Goal: Task Accomplishment & Management: Complete application form

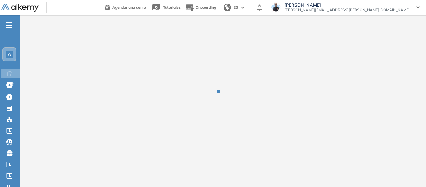
click at [13, 53] on div "A" at bounding box center [9, 54] width 7 height 7
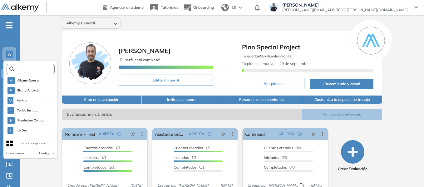
click at [33, 70] on input "text" at bounding box center [32, 69] width 36 height 5
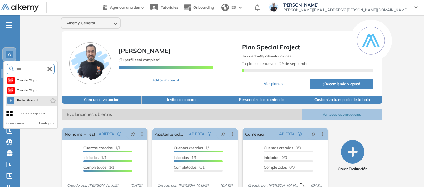
type input "****"
click at [39, 102] on li "E Evolve General" at bounding box center [31, 100] width 51 height 10
click at [31, 99] on span "Evolve General" at bounding box center [28, 100] width 22 height 5
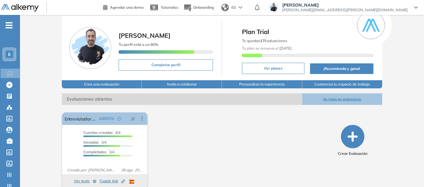
scroll to position [24, 0]
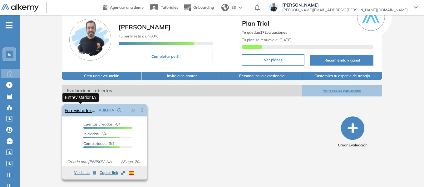
click at [85, 112] on link "Entrevistador IA" at bounding box center [81, 110] width 32 height 12
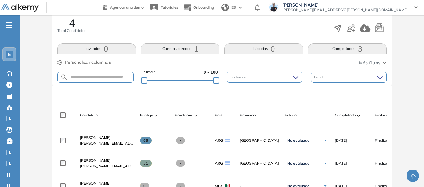
scroll to position [156, 0]
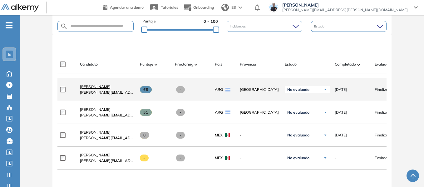
click at [97, 89] on span "[PERSON_NAME]" at bounding box center [95, 86] width 31 height 5
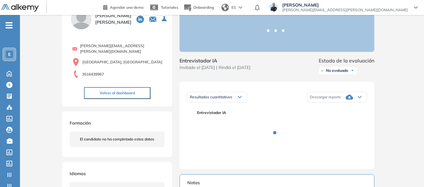
scroll to position [94, 0]
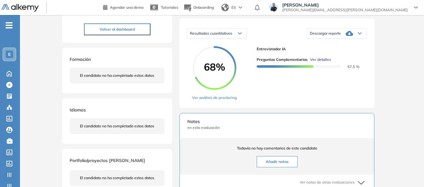
click at [360, 34] on icon at bounding box center [359, 34] width 3 height 2
click at [344, 44] on li "Descargar informe completo" at bounding box center [333, 41] width 46 height 6
click at [10, 58] on div "E" at bounding box center [9, 54] width 7 height 7
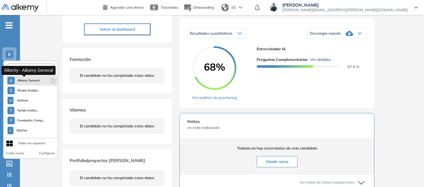
click at [26, 80] on span "Alkemy General" at bounding box center [28, 80] width 22 height 5
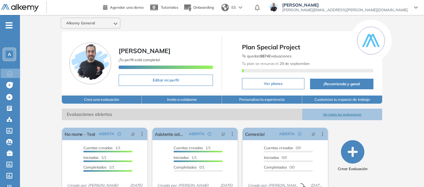
click at [15, 51] on div "A" at bounding box center [9, 54] width 12 height 12
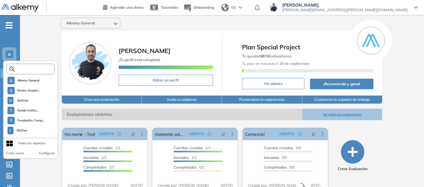
click at [42, 68] on input "text" at bounding box center [32, 69] width 36 height 5
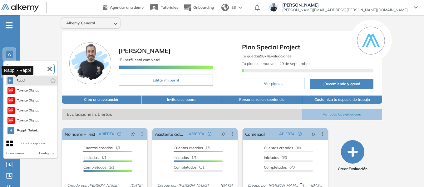
type input "****"
click at [22, 81] on span "Rappi" at bounding box center [21, 80] width 10 height 5
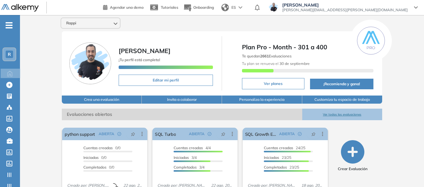
click at [9, 22] on div "-" at bounding box center [9, 19] width 19 height 5
click at [10, 25] on icon "-" at bounding box center [9, 25] width 7 height 1
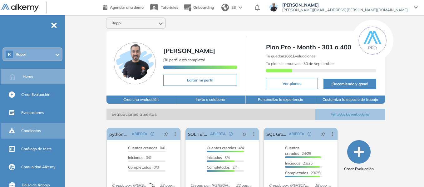
click at [30, 132] on span "Candidatos" at bounding box center [31, 131] width 20 height 6
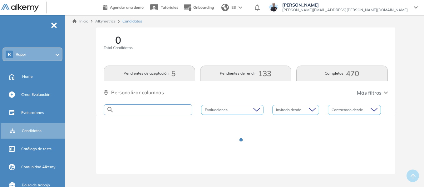
click at [138, 110] on input "text" at bounding box center [153, 109] width 78 height 5
type input "****"
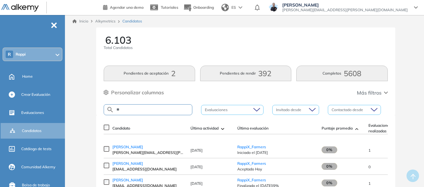
type input "*"
type input "*******"
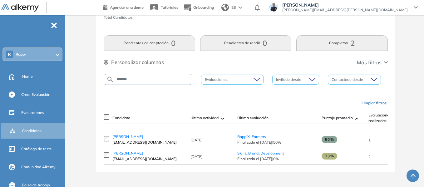
scroll to position [33, 0]
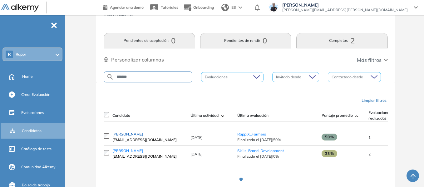
click at [143, 136] on span "NATALLY ALZATE CORTES" at bounding box center [127, 134] width 31 height 5
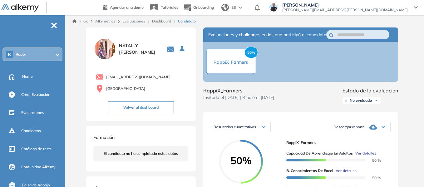
drag, startPoint x: 107, startPoint y: 77, endPoint x: 176, endPoint y: 72, distance: 69.2
click at [176, 72] on div "natallyalzatecortes@gmail.com España" at bounding box center [140, 82] width 95 height 23
copy span "natallyalzatecortes@gmail.com"
click at [39, 56] on div "R Rappi" at bounding box center [32, 54] width 59 height 12
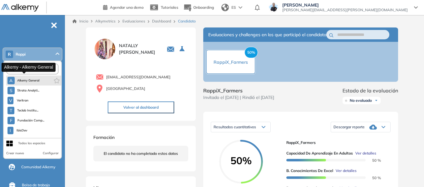
click at [34, 80] on span "Alkemy General" at bounding box center [28, 80] width 22 height 5
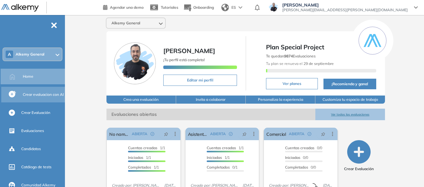
click at [37, 97] on span "Crear evaluacion con AI" at bounding box center [43, 95] width 41 height 6
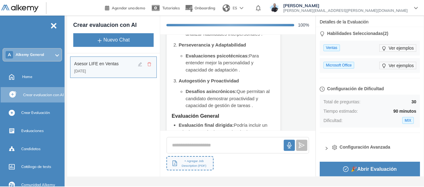
scroll to position [1051, 0]
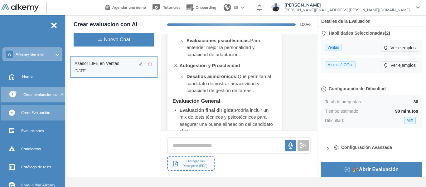
click at [42, 110] on span "Crear Evaluación" at bounding box center [35, 113] width 29 height 6
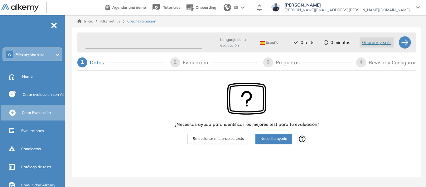
click at [129, 42] on input "text" at bounding box center [144, 43] width 118 height 12
type input "*********"
click at [218, 140] on span "Seleccionar mis propios tests" at bounding box center [218, 139] width 51 height 6
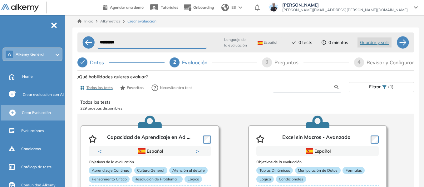
click at [292, 87] on input "text" at bounding box center [306, 87] width 56 height 6
type input "*****"
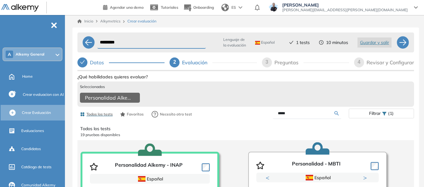
drag, startPoint x: 294, startPoint y: 119, endPoint x: 254, endPoint y: 123, distance: 40.4
click at [254, 119] on div "*****" at bounding box center [297, 113] width 103 height 11
type input "****"
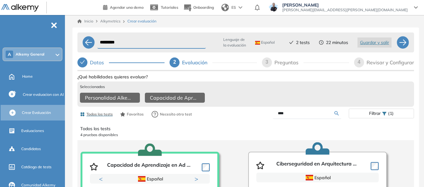
drag, startPoint x: 298, startPoint y: 120, endPoint x: 268, endPoint y: 119, distance: 30.0
click at [268, 119] on div "****" at bounding box center [297, 113] width 103 height 11
click at [303, 116] on input "text" at bounding box center [306, 113] width 56 height 6
type input "*"
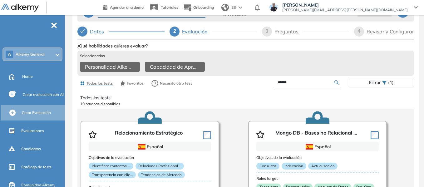
scroll to position [51, 0]
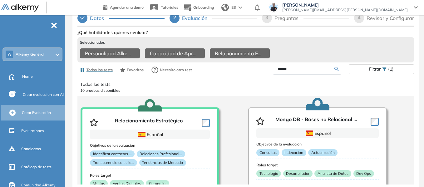
click at [297, 69] on input "******" at bounding box center [306, 69] width 56 height 6
type input "*"
type input "****"
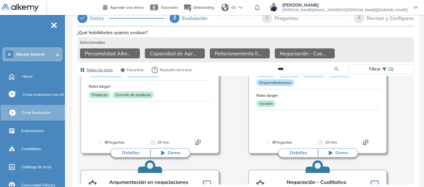
scroll to position [0, 0]
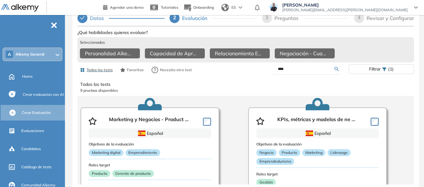
drag, startPoint x: 289, startPoint y: 67, endPoint x: 236, endPoint y: 73, distance: 52.7
click at [236, 73] on div "Todos los tests Favoritos Necesito otro test **** Filtrar (1)" at bounding box center [245, 70] width 336 height 12
type input "***"
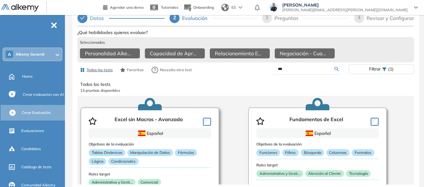
click at [201, 121] on div at bounding box center [205, 120] width 11 height 9
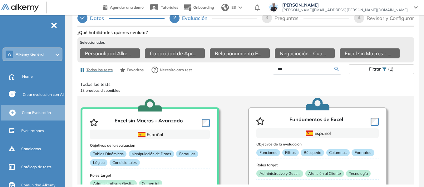
drag, startPoint x: 293, startPoint y: 69, endPoint x: 249, endPoint y: 71, distance: 44.4
click at [249, 71] on div "***" at bounding box center [297, 69] width 103 height 11
type input "**"
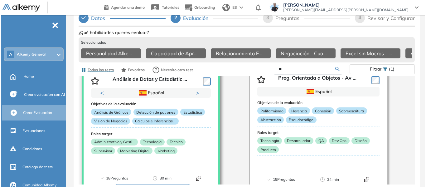
scroll to position [218, 0]
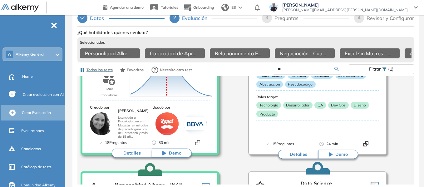
click at [133, 150] on button "Detalles" at bounding box center [132, 153] width 40 height 9
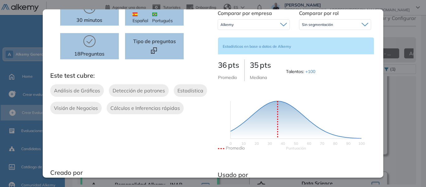
scroll to position [0, 0]
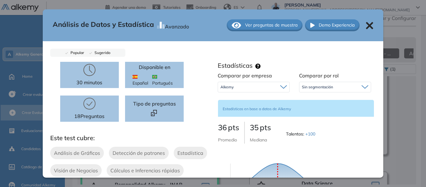
click at [273, 22] on span "Ver preguntas de muestra" at bounding box center [271, 25] width 52 height 7
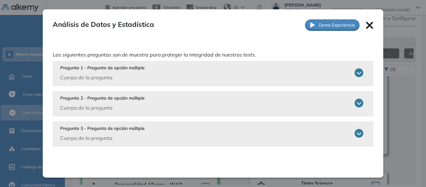
click at [350, 73] on div "Pregunta 1 - Pregunta de opción múltiple Cuerpo de la pregunta" at bounding box center [212, 73] width 304 height 17
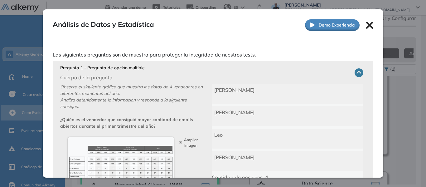
drag, startPoint x: 366, startPoint y: 25, endPoint x: 375, endPoint y: 85, distance: 60.6
click at [366, 25] on icon at bounding box center [369, 25] width 7 height 7
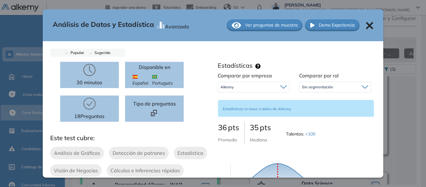
click at [366, 23] on icon at bounding box center [369, 25] width 7 height 7
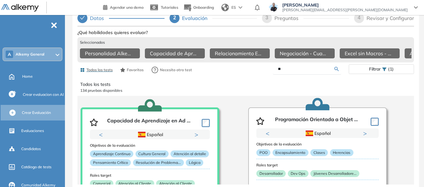
drag, startPoint x: 298, startPoint y: 68, endPoint x: 275, endPoint y: 66, distance: 23.5
click at [275, 66] on form "**" at bounding box center [307, 69] width 68 height 11
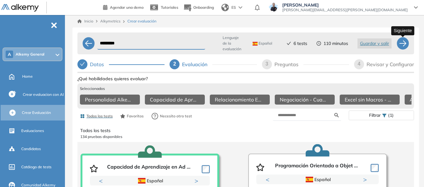
click at [404, 42] on div "********* Lenguaje de la evaluación Español Español Inglés Portugués 6 tests 11…" at bounding box center [245, 130] width 336 height 201
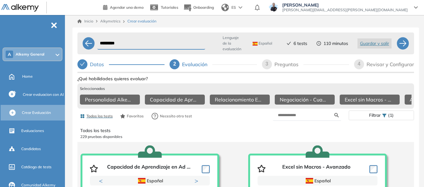
click at [70, 43] on div "Inicio Alkymetrics Crear evaluación ********* Lenguaje de la evaluación Español…" at bounding box center [245, 124] width 356 height 218
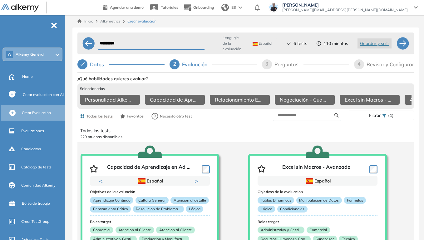
click at [284, 64] on div "Preguntas" at bounding box center [288, 64] width 29 height 10
select select "*****"
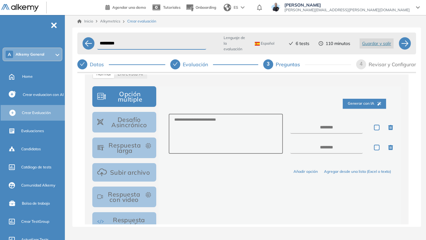
scroll to position [62, 0]
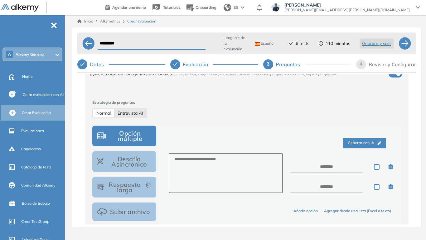
click at [140, 112] on span "Entrevista AI" at bounding box center [131, 113] width 26 height 6
select select "***"
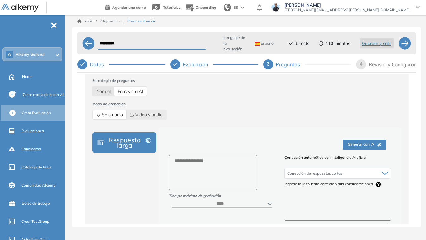
scroll to position [94, 0]
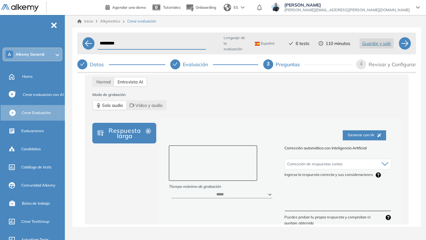
click at [208, 161] on textarea at bounding box center [213, 163] width 89 height 36
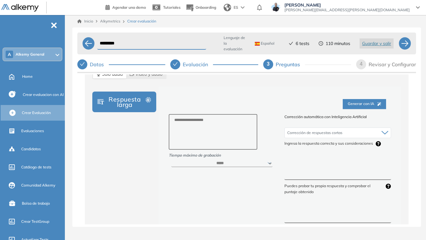
click at [294, 159] on textarea at bounding box center [338, 168] width 107 height 23
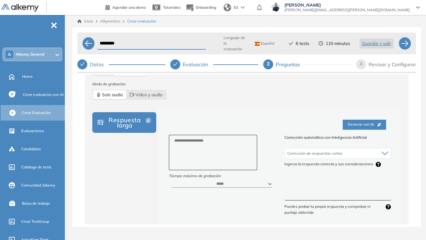
scroll to position [94, 0]
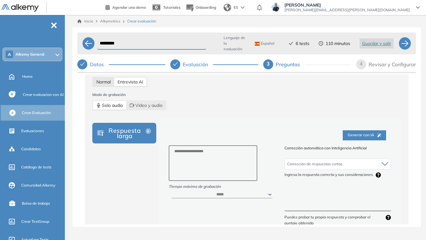
click at [105, 78] on div "Normal" at bounding box center [103, 81] width 21 height 9
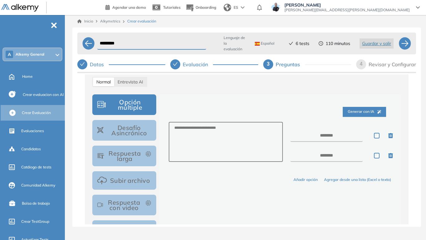
click at [133, 134] on button "Desafío Asincrónico" at bounding box center [124, 130] width 64 height 21
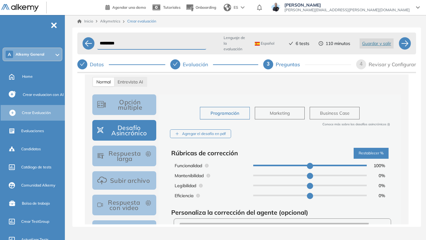
click at [290, 114] on button "Marketing" at bounding box center [280, 113] width 50 height 12
type input "**"
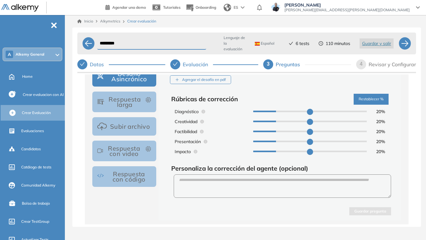
scroll to position [156, 0]
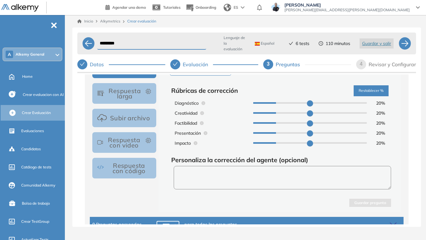
drag, startPoint x: 233, startPoint y: 177, endPoint x: 229, endPoint y: 173, distance: 5.7
click at [229, 173] on textarea at bounding box center [283, 177] width 218 height 23
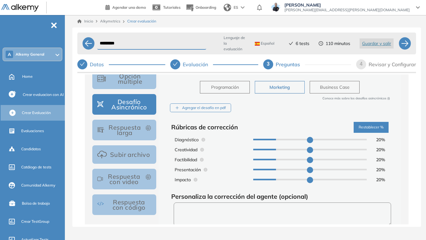
scroll to position [125, 0]
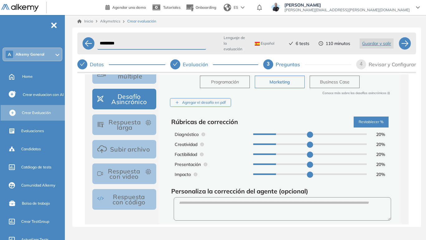
click at [130, 123] on button "Respuesta larga" at bounding box center [124, 124] width 64 height 21
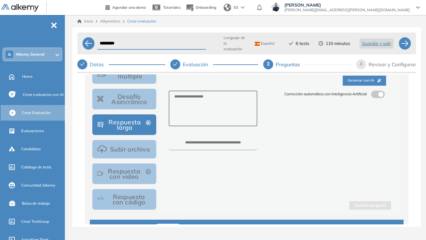
click at [374, 95] on span at bounding box center [373, 93] width 5 height 5
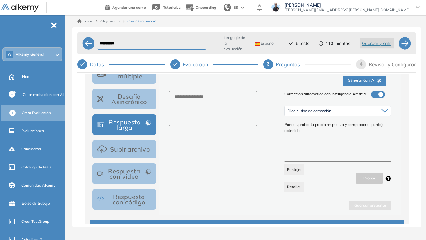
click at [135, 92] on button "Desafío Asincrónico" at bounding box center [124, 99] width 64 height 21
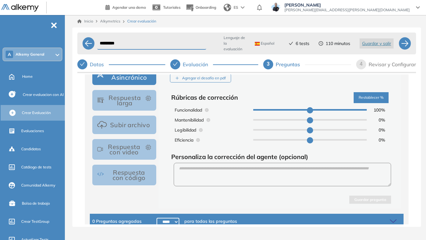
scroll to position [156, 0]
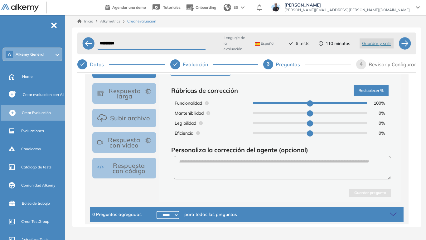
click at [144, 144] on button "Respuesta con video" at bounding box center [124, 142] width 64 height 21
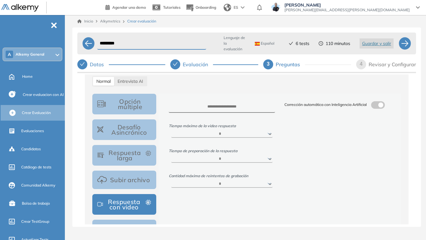
scroll to position [94, 0]
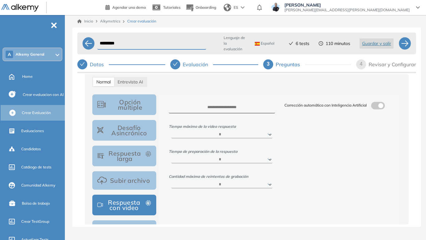
click at [380, 103] on label at bounding box center [378, 105] width 14 height 7
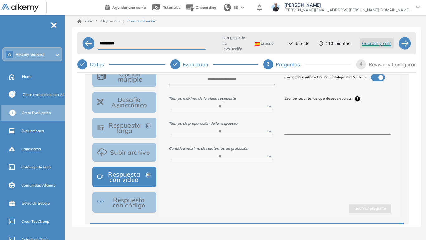
scroll to position [156, 0]
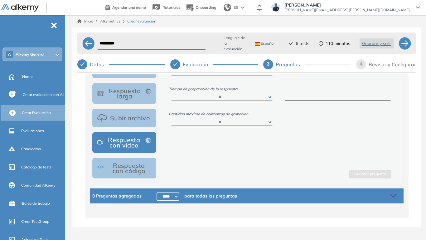
click at [114, 164] on button "Respuesta con código" at bounding box center [124, 168] width 64 height 21
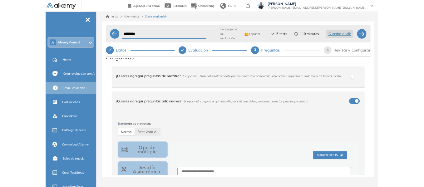
scroll to position [0, 0]
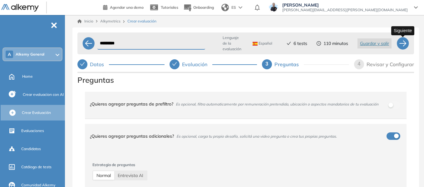
click at [407, 45] on div at bounding box center [402, 43] width 12 height 12
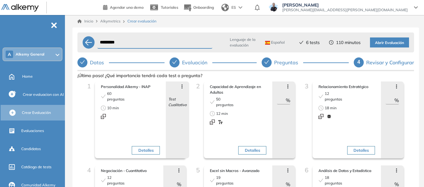
click at [389, 41] on span "Abrir Evaluación" at bounding box center [389, 43] width 29 height 6
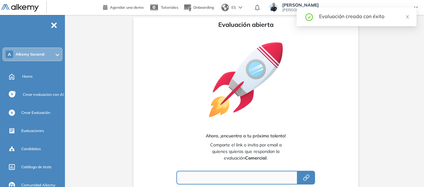
type input "**********"
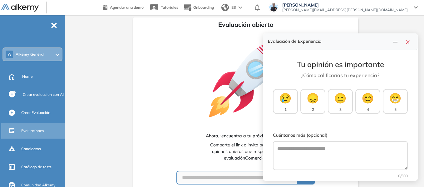
click at [38, 132] on span "Evaluaciones" at bounding box center [32, 131] width 23 height 6
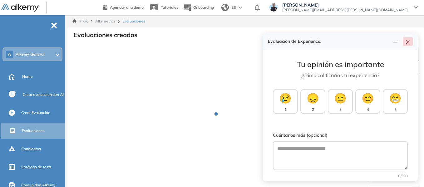
click at [409, 42] on icon "close" at bounding box center [407, 42] width 5 height 5
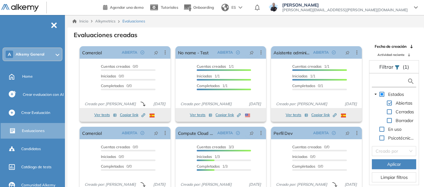
click at [383, 83] on input "text" at bounding box center [390, 81] width 34 height 7
type input "****"
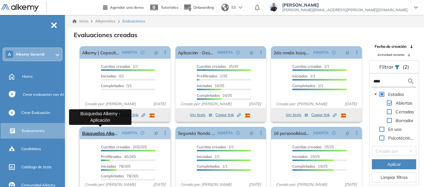
click at [97, 135] on link "Búsquedas Alkemy - Aplicación" at bounding box center [100, 133] width 37 height 12
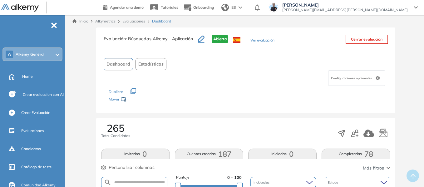
click at [151, 65] on span "Estadísticas" at bounding box center [150, 64] width 25 height 7
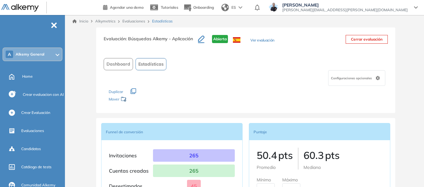
click at [120, 66] on span "Dashboard" at bounding box center [118, 64] width 24 height 7
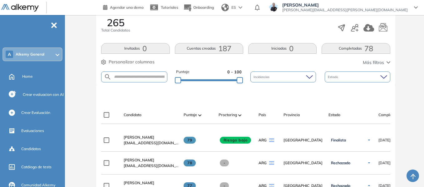
scroll to position [125, 0]
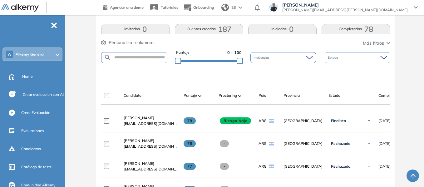
drag, startPoint x: 140, startPoint y: 120, endPoint x: 174, endPoint y: 135, distance: 37.2
click at [140, 120] on span "Stefano Trento" at bounding box center [139, 117] width 31 height 5
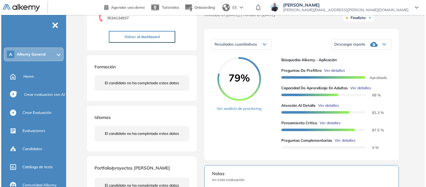
scroll to position [94, 0]
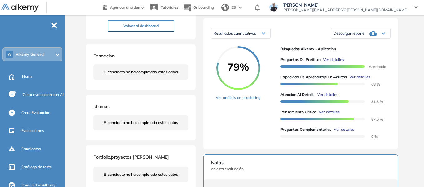
click at [360, 80] on span "Ver detalles" at bounding box center [359, 77] width 21 height 6
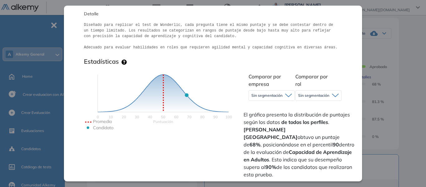
scroll to position [125, 0]
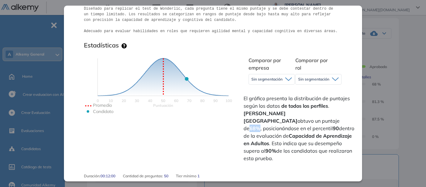
drag, startPoint x: 311, startPoint y: 113, endPoint x: 320, endPoint y: 113, distance: 9.1
click at [261, 125] on strong "68%" at bounding box center [255, 128] width 11 height 6
click at [290, 81] on icon at bounding box center [288, 79] width 7 height 4
click at [331, 82] on div "Sin segmentación" at bounding box center [319, 79] width 46 height 10
click at [272, 99] on span "El gráfico presenta la distribución de puntajes según los datos de todos los pe…" at bounding box center [300, 128] width 112 height 67
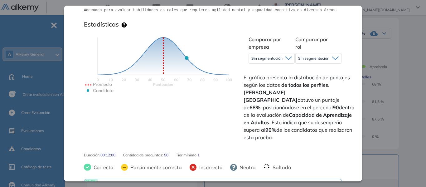
scroll to position [156, 0]
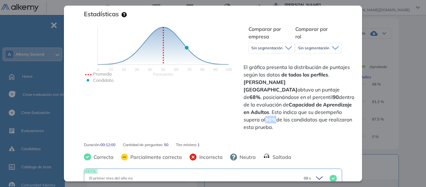
drag, startPoint x: 248, startPoint y: 111, endPoint x: 258, endPoint y: 113, distance: 10.1
click at [258, 113] on span "El gráfico presenta la distribución de puntajes según los datos de todos los pe…" at bounding box center [300, 96] width 112 height 67
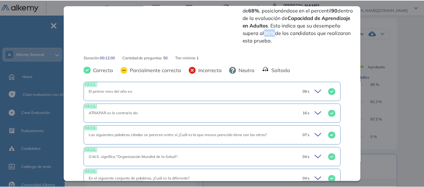
scroll to position [312, 0]
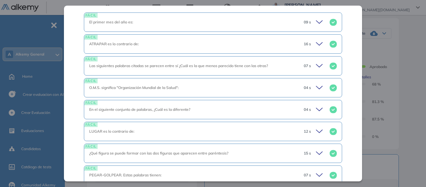
click at [406, 50] on div "Capacidad de Aprendizaje en Adultos Capacidad de Pensamiento Integrador Idiomas…" at bounding box center [247, 116] width 325 height 365
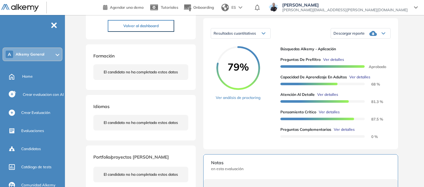
click at [363, 36] on span "Descargar reporte" at bounding box center [348, 33] width 31 height 5
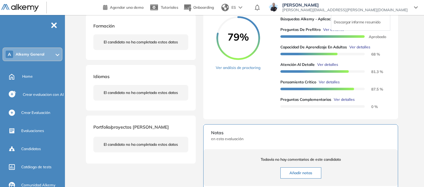
scroll to position [125, 0]
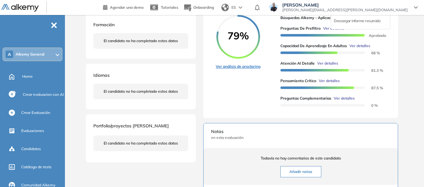
click at [248, 69] on link "Ver análisis de proctoring" at bounding box center [238, 67] width 45 height 6
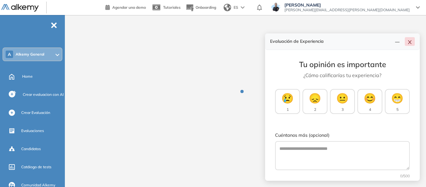
click at [408, 42] on icon "close" at bounding box center [410, 42] width 5 height 5
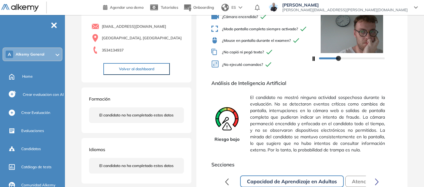
scroll to position [62, 0]
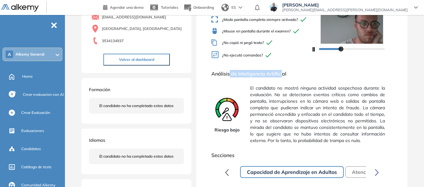
drag, startPoint x: 229, startPoint y: 81, endPoint x: 282, endPoint y: 81, distance: 53.1
click at [282, 77] on span "Análisis de Inteligencia Artificial" at bounding box center [301, 73] width 181 height 7
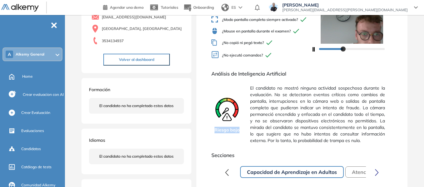
drag, startPoint x: 215, startPoint y: 135, endPoint x: 240, endPoint y: 135, distance: 25.3
click at [240, 135] on div "Riesgo bajo" at bounding box center [226, 114] width 31 height 64
click at [247, 96] on div "Riesgo bajo El candidato no mostró ninguna actividad sospechosa durante la eval…" at bounding box center [301, 114] width 181 height 64
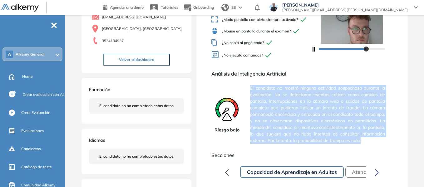
drag, startPoint x: 251, startPoint y: 93, endPoint x: 367, endPoint y: 144, distance: 127.1
click at [367, 144] on span "El candidato no mostró ninguna actividad sospechosa durante la evaluación. No s…" at bounding box center [317, 114] width 135 height 64
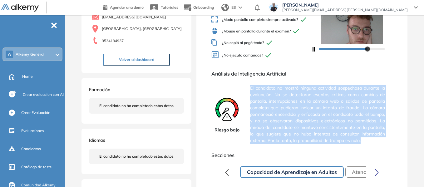
click at [367, 144] on span "El candidato no mostró ninguna actividad sospechosa durante la evaluación. No s…" at bounding box center [317, 114] width 135 height 64
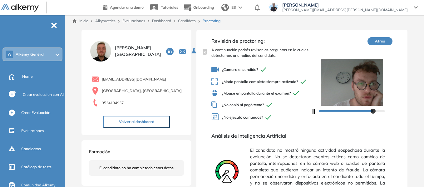
scroll to position [0, 0]
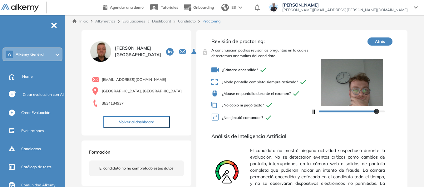
click at [163, 18] on div "Dashboard" at bounding box center [162, 21] width 26 height 6
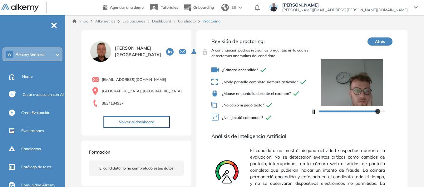
click at [168, 22] on link "Dashboard" at bounding box center [161, 21] width 19 height 5
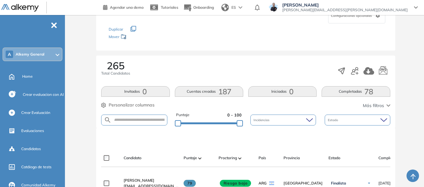
scroll to position [125, 0]
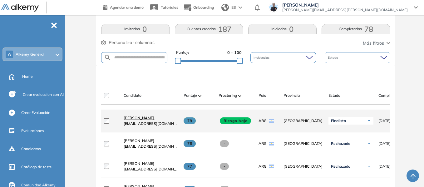
click at [139, 120] on span "Stefano Trento" at bounding box center [139, 117] width 31 height 5
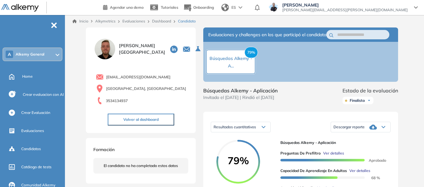
click at [165, 21] on link "Dashboard" at bounding box center [161, 21] width 19 height 5
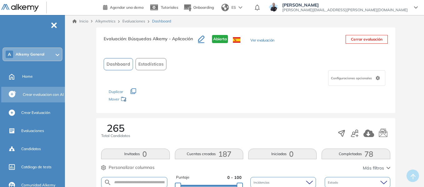
click at [41, 97] on span "Crear evaluacion con AI" at bounding box center [43, 95] width 41 height 6
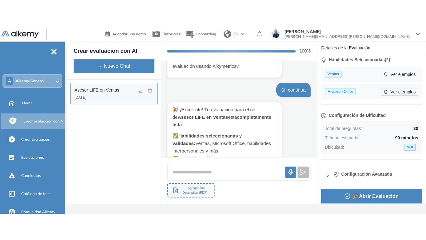
scroll to position [1207, 0]
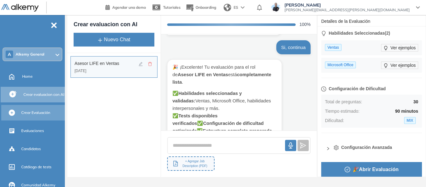
click at [37, 114] on span "Crear Evaluación" at bounding box center [35, 113] width 29 height 6
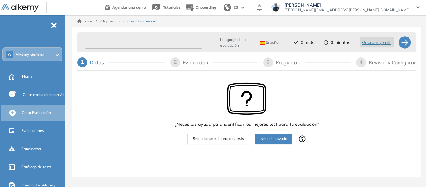
click at [130, 42] on input "text" at bounding box center [144, 43] width 118 height 12
type input "*"
type input "******"
click at [223, 139] on span "Seleccionar mis propios tests" at bounding box center [218, 139] width 51 height 6
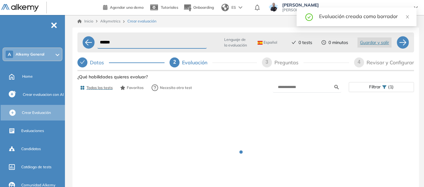
click at [282, 64] on div "Preguntas" at bounding box center [288, 62] width 29 height 10
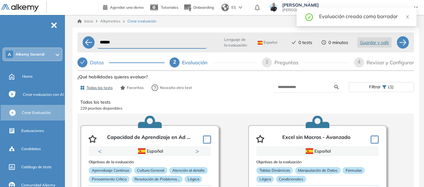
select select "*****"
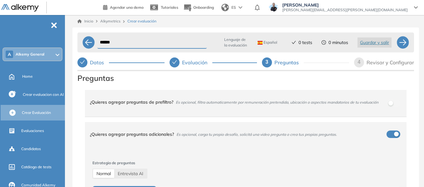
click at [73, 103] on div "****** Lenguaje de la evaluación Español Español Inglés Portugués 0 tests 0 min…" at bounding box center [245, 125] width 346 height 197
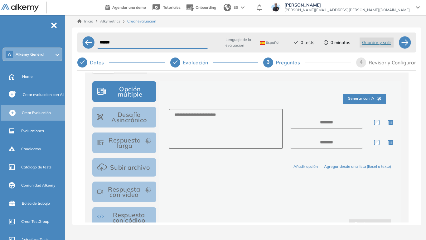
scroll to position [125, 0]
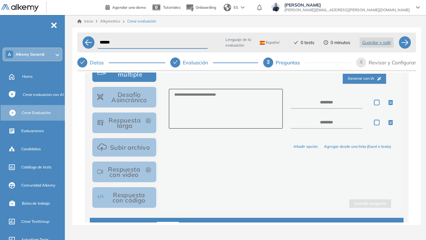
click at [146, 87] on button "Desafío Asincrónico" at bounding box center [124, 97] width 64 height 21
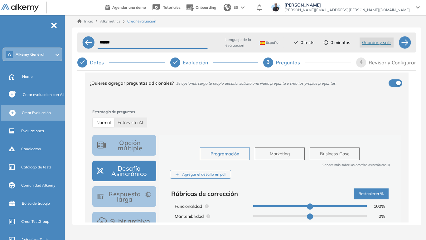
scroll to position [94, 0]
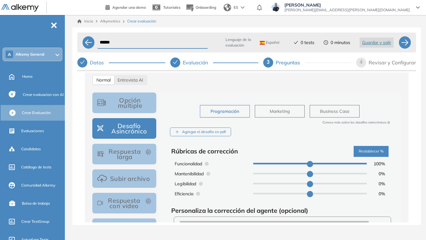
click at [130, 106] on button "Opción múltiple" at bounding box center [124, 102] width 64 height 21
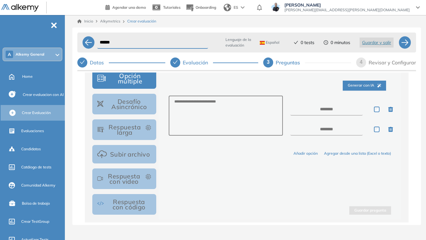
scroll to position [125, 0]
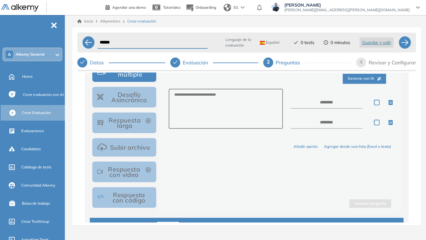
click at [138, 128] on button "Respuesta larga" at bounding box center [124, 122] width 64 height 21
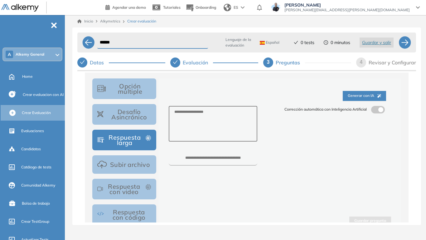
scroll to position [94, 0]
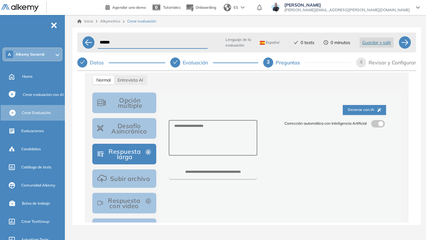
click at [356, 110] on span "Generar con IA" at bounding box center [364, 110] width 33 height 6
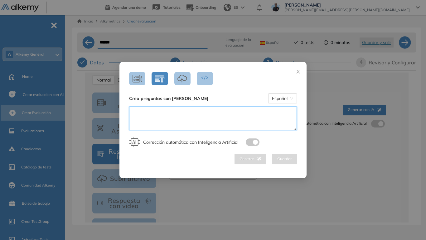
click at [177, 117] on textarea at bounding box center [213, 118] width 168 height 24
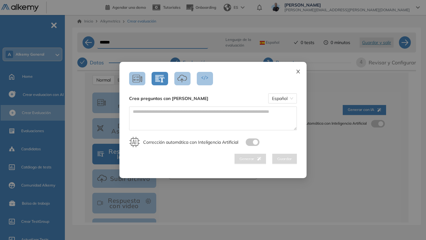
click at [298, 74] on span "Close" at bounding box center [298, 70] width 17 height 17
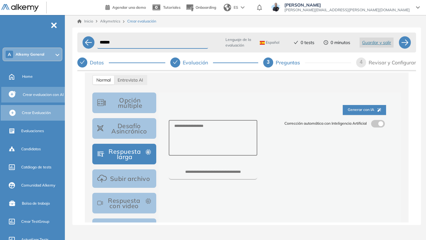
click at [39, 95] on span "Crear evaluacion con AI" at bounding box center [43, 95] width 41 height 6
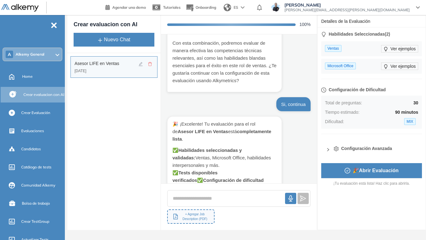
scroll to position [1155, 0]
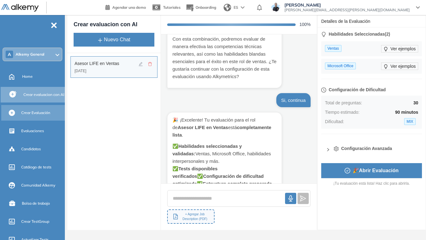
click at [30, 110] on span "Crear Evaluación" at bounding box center [35, 113] width 29 height 6
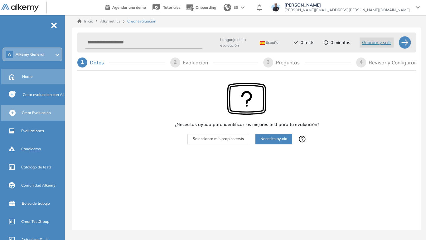
click at [26, 73] on div "Home" at bounding box center [43, 76] width 42 height 11
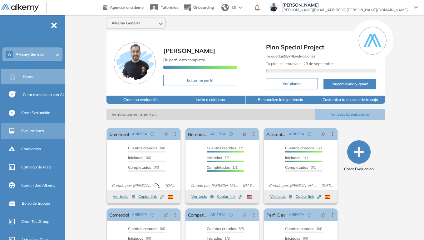
click at [38, 125] on div "Evaluaciones" at bounding box center [33, 131] width 65 height 16
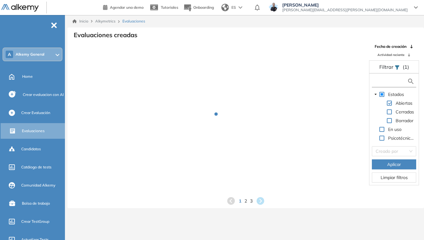
click at [381, 81] on input "text" at bounding box center [390, 81] width 34 height 7
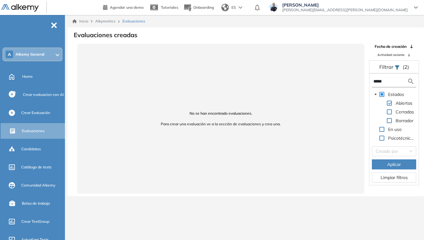
click at [381, 81] on input "*****" at bounding box center [390, 81] width 34 height 7
type input "*"
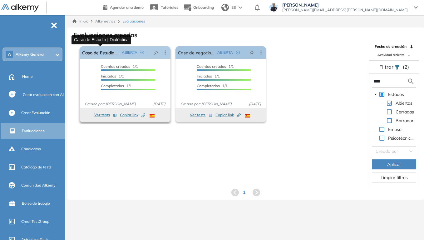
type input "****"
click at [104, 55] on link "Caso de Estudio | Dialéctica" at bounding box center [100, 52] width 37 height 12
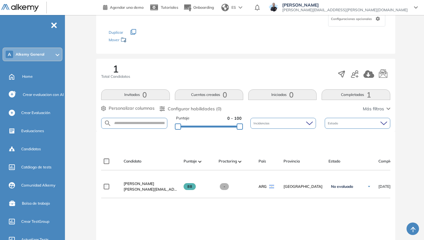
scroll to position [94, 0]
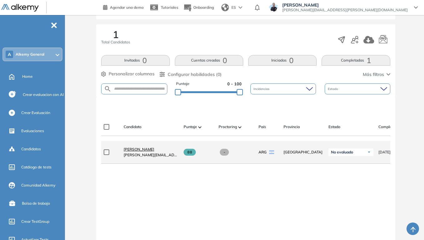
click at [148, 149] on span "[PERSON_NAME]" at bounding box center [139, 149] width 31 height 5
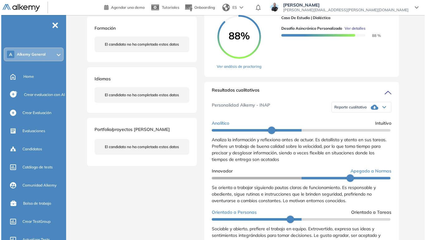
scroll to position [94, 0]
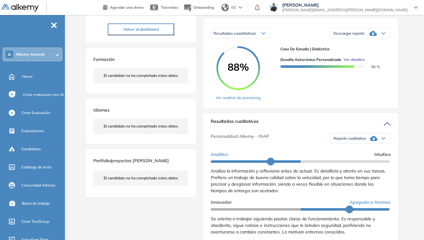
click at [360, 62] on span "Ver detalles" at bounding box center [354, 60] width 21 height 6
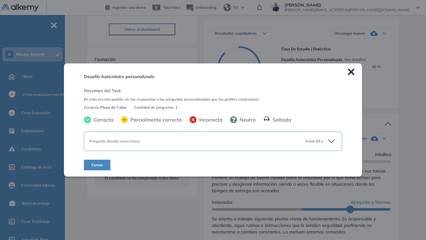
click at [326, 142] on div "4 min 02 s" at bounding box center [319, 141] width 37 height 9
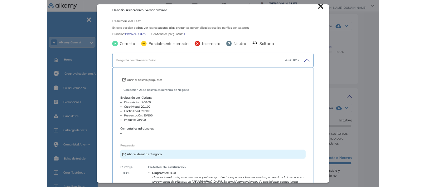
scroll to position [0, 0]
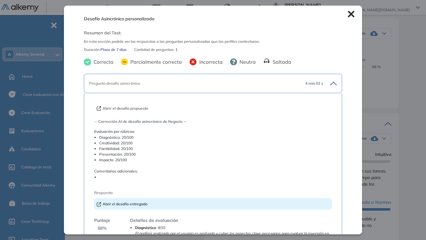
click at [126, 106] on button "Abrir el desafío propuesto" at bounding box center [122, 108] width 51 height 6
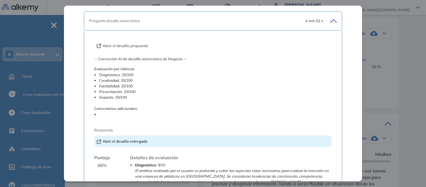
scroll to position [94, 0]
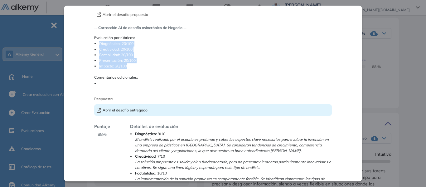
drag, startPoint x: 101, startPoint y: 44, endPoint x: 152, endPoint y: 49, distance: 51.4
click at [147, 68] on ul "Diagnóstico: 20/100 Creatividad: 20/100 Factibilidad: 20/100 Presentación: 20/1…" at bounding box center [213, 55] width 238 height 28
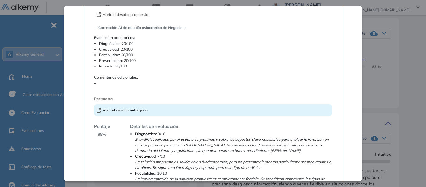
click at [105, 81] on li at bounding box center [215, 84] width 233 height 6
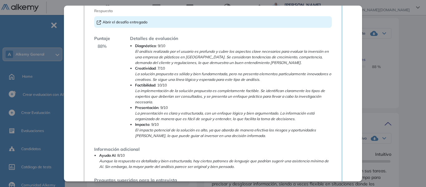
scroll to position [187, 0]
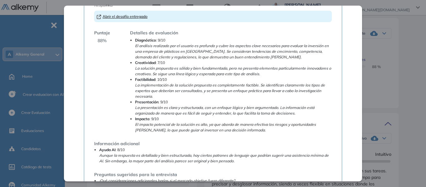
click at [131, 18] on link "Abrir el desafío entregado" at bounding box center [122, 16] width 51 height 5
drag, startPoint x: 98, startPoint y: 41, endPoint x: 104, endPoint y: 42, distance: 6.4
click at [104, 42] on span "88 %" at bounding box center [102, 40] width 9 height 7
drag, startPoint x: 152, startPoint y: 44, endPoint x: 149, endPoint y: 39, distance: 5.9
click at [151, 43] on em "El análisis realizado por el usuario es profundo y cubre los aspectos clave nec…" at bounding box center [232, 51] width 194 height 16
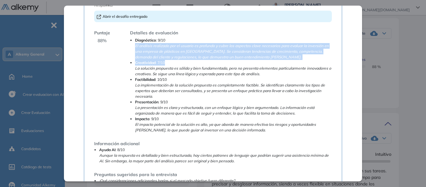
drag, startPoint x: 135, startPoint y: 46, endPoint x: 268, endPoint y: 60, distance: 133.3
click at [268, 60] on ul "Diagnóstico : 9/10 El análisis realizado por el usuario es profundo y cubre los…" at bounding box center [231, 84] width 202 height 95
click at [268, 60] on li "Creatividad : 7/10 La solución propuesta es sólida y bien fundamentada, pero no…" at bounding box center [233, 68] width 197 height 17
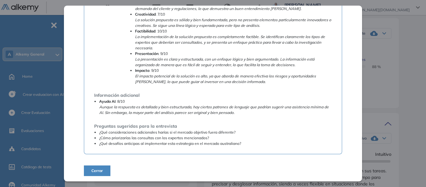
scroll to position [237, 0]
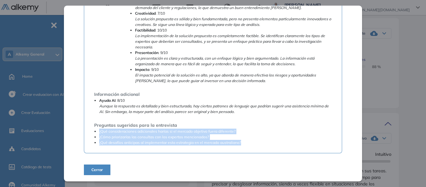
drag, startPoint x: 100, startPoint y: 130, endPoint x: 247, endPoint y: 140, distance: 147.4
click at [247, 140] on ul "¿Qué consideraciones adicionales harías si el mercado objetivo fuera diferente?…" at bounding box center [213, 137] width 238 height 17
click at [160, 139] on li "¿Cómo priorizarías las consultas con los expertos mencionados?" at bounding box center [215, 137] width 233 height 6
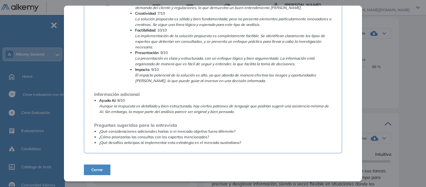
click at [100, 171] on span "Cerrar" at bounding box center [97, 170] width 12 height 6
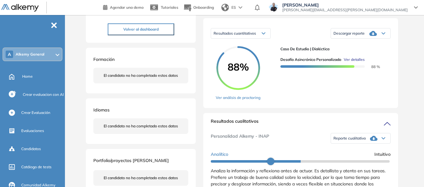
scroll to position [0, 0]
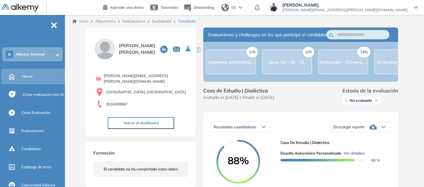
click at [38, 79] on div "Home" at bounding box center [43, 76] width 42 height 11
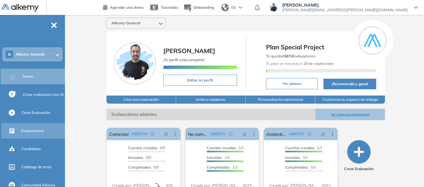
click at [36, 130] on span "Evaluaciones" at bounding box center [32, 131] width 23 height 6
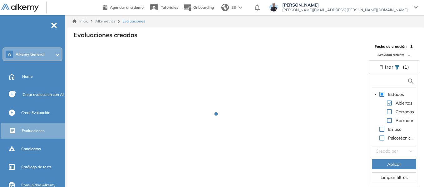
click at [386, 80] on input "text" at bounding box center [390, 81] width 34 height 7
type input "****"
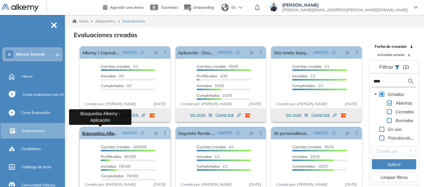
click at [104, 133] on link "Búsquedas Alkemy - Aplicación" at bounding box center [100, 133] width 37 height 12
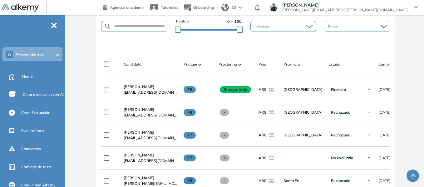
scroll to position [187, 0]
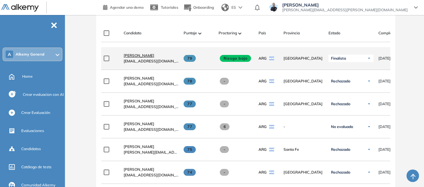
click at [138, 56] on span "Stefano Trento" at bounding box center [139, 55] width 31 height 5
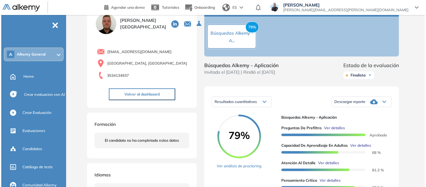
scroll to position [62, 0]
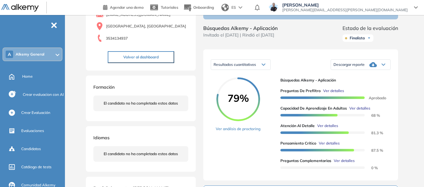
click at [364, 111] on span "Ver detalles" at bounding box center [359, 108] width 21 height 6
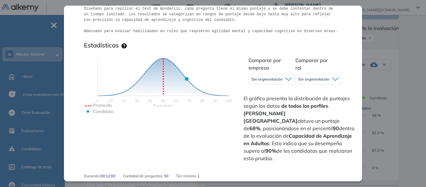
scroll to position [156, 0]
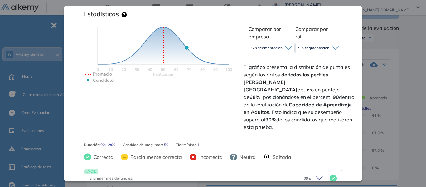
drag, startPoint x: 311, startPoint y: 81, endPoint x: 322, endPoint y: 83, distance: 11.1
click at [322, 83] on span "El gráfico presenta la distribución de puntajes según los datos de todos los pe…" at bounding box center [300, 96] width 112 height 67
drag, startPoint x: 270, startPoint y: 55, endPoint x: 267, endPoint y: 47, distance: 9.2
click at [270, 55] on div "Sin segmentación Sin segmentación Alkemy" at bounding box center [272, 48] width 46 height 16
click at [267, 47] on span "Sin segmentación" at bounding box center [267, 48] width 31 height 5
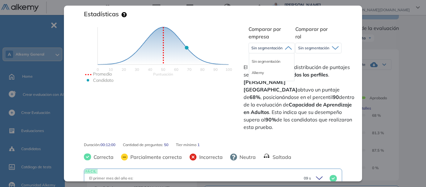
click at [303, 61] on div "Comparar por empresa Sin segmentación Sin segmentación Alkemy Comparar por rol …" at bounding box center [299, 77] width 115 height 109
click at [333, 51] on div "Sin segmentación" at bounding box center [319, 48] width 46 height 10
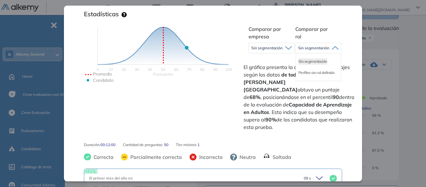
click at [289, 49] on icon at bounding box center [288, 48] width 7 height 4
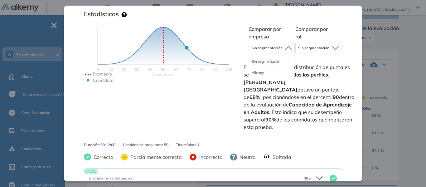
click at [269, 60] on li "Sin segmentación" at bounding box center [266, 61] width 29 height 6
click at [287, 47] on icon at bounding box center [288, 48] width 7 height 4
click at [259, 71] on li "Alkemy" at bounding box center [258, 73] width 12 height 6
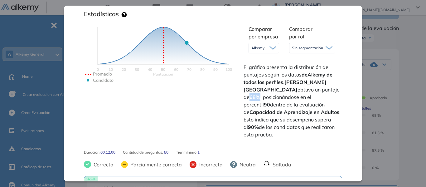
drag, startPoint x: 293, startPoint y: 97, endPoint x: 303, endPoint y: 99, distance: 9.6
click at [261, 99] on strong "68%" at bounding box center [255, 97] width 11 height 6
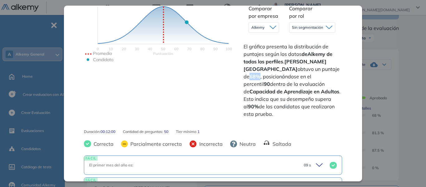
scroll to position [187, 0]
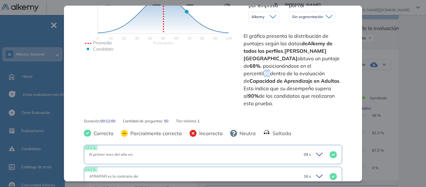
drag, startPoint x: 314, startPoint y: 74, endPoint x: 320, endPoint y: 76, distance: 6.8
click at [320, 76] on span "El gráfico presenta la distribución de puntajes según los datos de Alkemy de to…" at bounding box center [292, 69] width 97 height 75
drag, startPoint x: 301, startPoint y: 96, endPoint x: 309, endPoint y: 97, distance: 8.0
click at [259, 97] on strong "90%" at bounding box center [253, 96] width 11 height 6
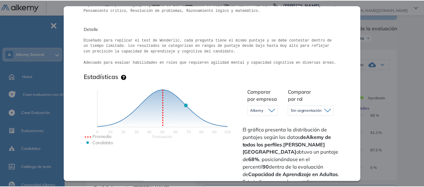
scroll to position [0, 0]
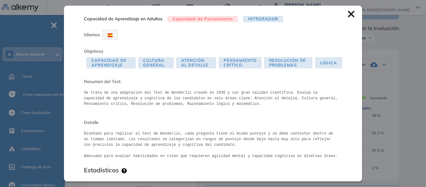
click at [348, 16] on icon at bounding box center [351, 14] width 7 height 7
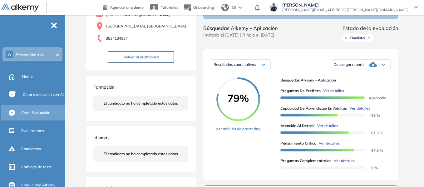
click at [44, 112] on span "Crear Evaluación" at bounding box center [35, 113] width 29 height 6
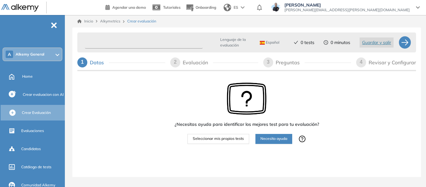
click at [127, 46] on input "text" at bounding box center [144, 43] width 118 height 12
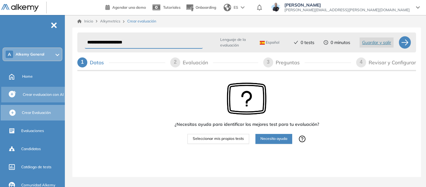
type input "**********"
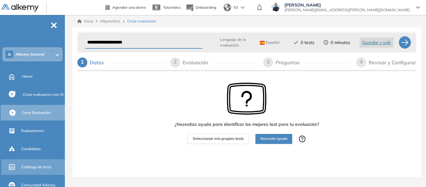
click at [37, 169] on span "Catálogo de tests" at bounding box center [36, 167] width 30 height 6
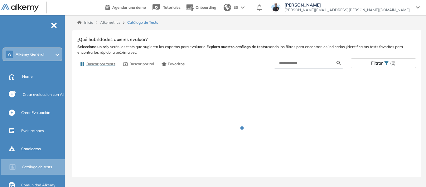
click at [308, 61] on input "text" at bounding box center [307, 63] width 57 height 6
type input "****"
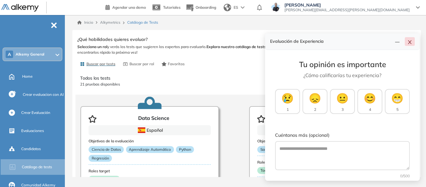
click at [409, 40] on icon "close" at bounding box center [410, 42] width 5 height 5
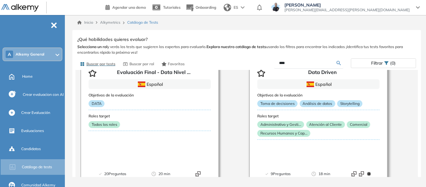
scroll to position [218, 0]
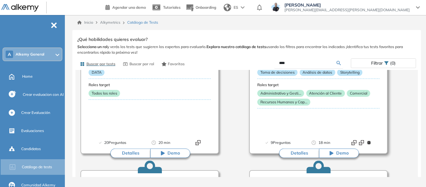
click at [300, 154] on button "Detalles" at bounding box center [299, 153] width 40 height 9
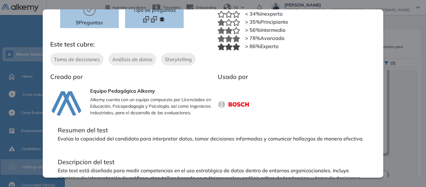
scroll to position [120, 0]
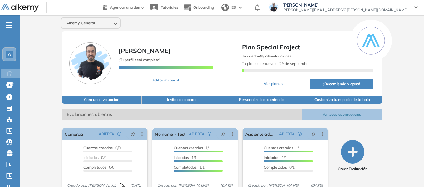
click at [11, 53] on span "A" at bounding box center [9, 54] width 3 height 5
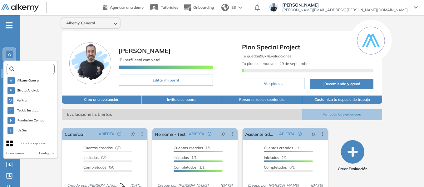
click at [29, 69] on input "text" at bounding box center [32, 69] width 36 height 5
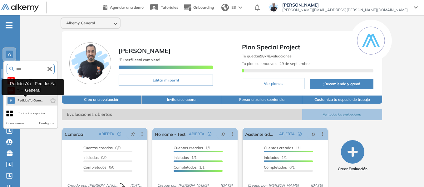
type input "****"
click at [35, 102] on span "PedidosYa Gene..." at bounding box center [29, 100] width 25 height 5
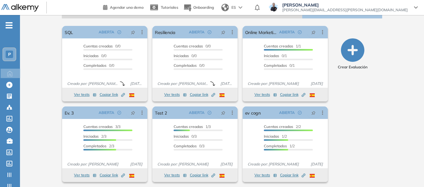
scroll to position [104, 0]
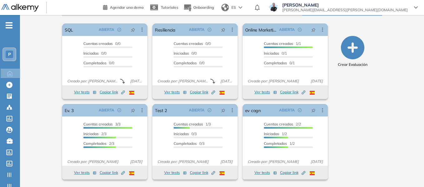
click at [12, 24] on span "-" at bounding box center [9, 24] width 7 height 5
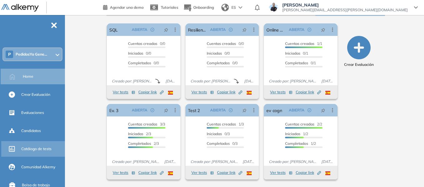
click at [36, 150] on span "Catálogo de tests" at bounding box center [36, 149] width 30 height 6
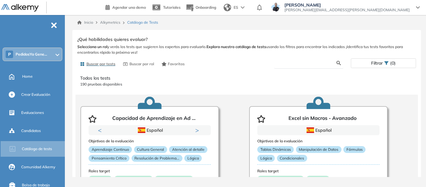
click at [302, 63] on input "text" at bounding box center [307, 63] width 57 height 6
type input "******"
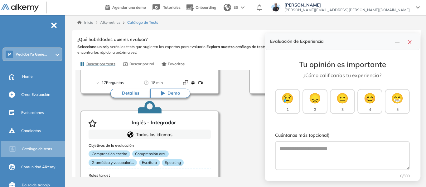
scroll to position [130, 0]
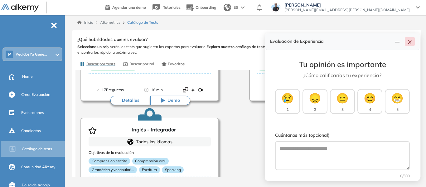
click at [409, 40] on icon "close" at bounding box center [410, 42] width 5 height 5
